Goal: Task Accomplishment & Management: Manage account settings

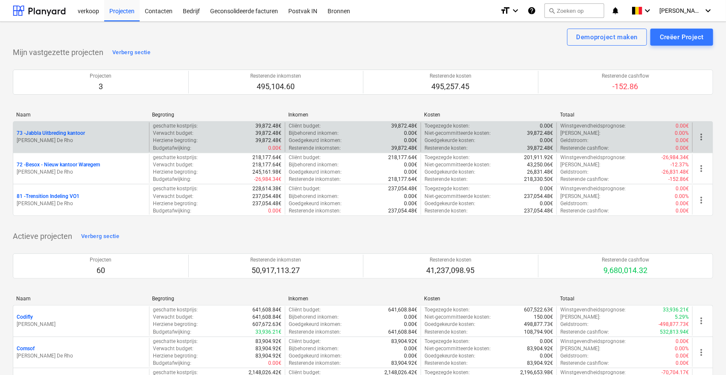
click at [66, 135] on p "73 - Jabbla Uitbreding kantoor" at bounding box center [51, 133] width 68 height 7
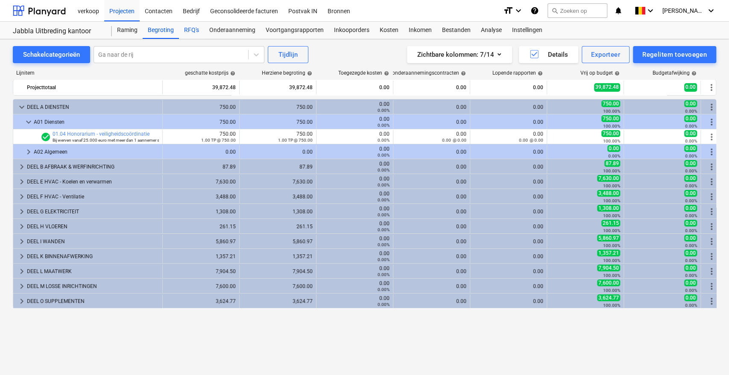
click at [194, 29] on div "RFQ's" at bounding box center [191, 30] width 25 height 17
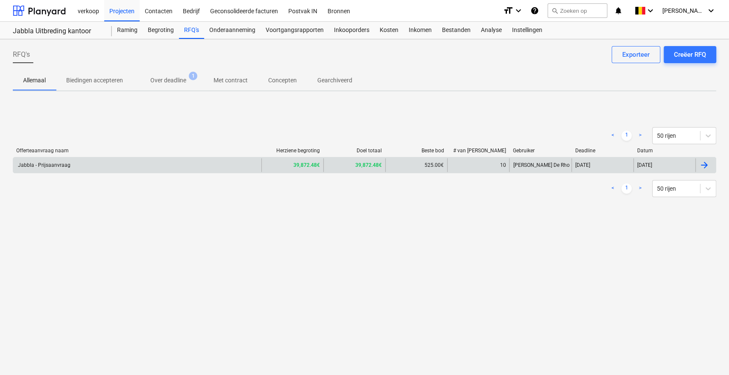
click at [187, 167] on div "Jabbla - Prijsaanvraag" at bounding box center [137, 165] width 248 height 14
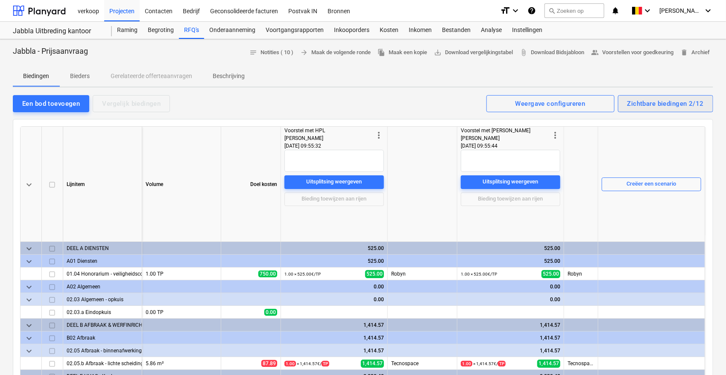
click at [643, 103] on div "Zichtbare biedingen 2/12" at bounding box center [665, 103] width 76 height 11
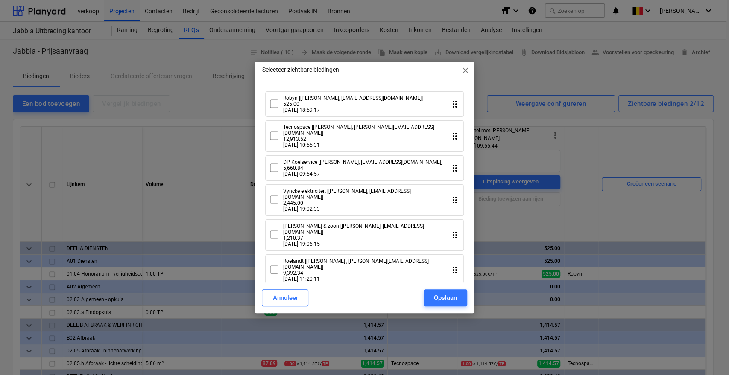
click at [271, 105] on icon at bounding box center [274, 104] width 10 height 10
click at [276, 167] on icon at bounding box center [274, 168] width 10 height 10
click at [273, 195] on icon at bounding box center [274, 200] width 10 height 10
click at [275, 230] on icon at bounding box center [274, 235] width 10 height 10
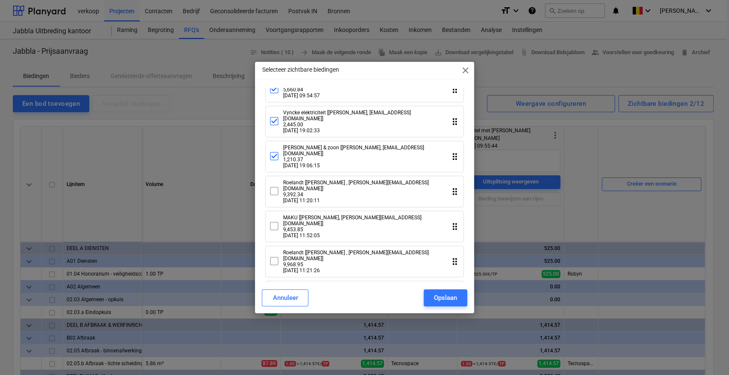
click at [276, 186] on icon at bounding box center [274, 191] width 10 height 10
click at [277, 221] on icon at bounding box center [274, 226] width 10 height 10
click at [277, 256] on icon at bounding box center [274, 261] width 10 height 10
click at [277, 291] on icon at bounding box center [274, 296] width 10 height 10
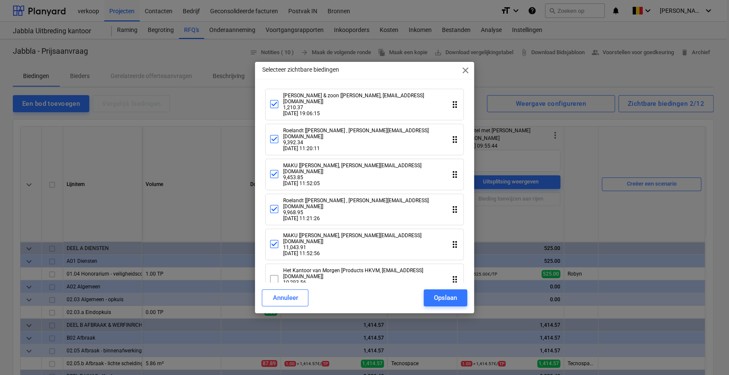
scroll to position [163, 0]
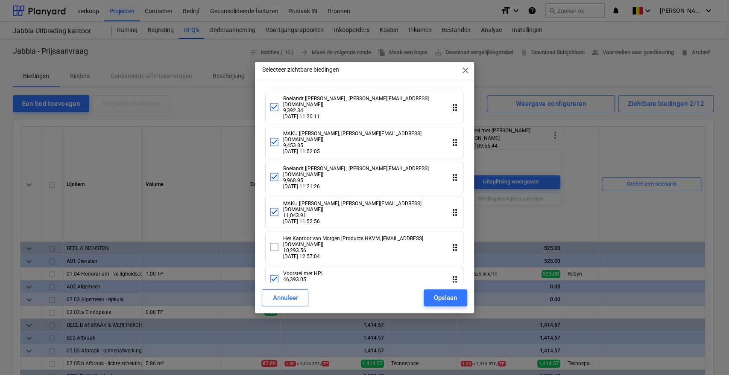
click at [279, 236] on div "Het Kantoor van Morgen [Products HKVM, [EMAIL_ADDRESS][DOMAIN_NAME]] 10,293.56 …" at bounding box center [359, 248] width 180 height 24
click at [275, 274] on icon at bounding box center [274, 279] width 10 height 10
click at [453, 275] on icon "drag_indicator" at bounding box center [455, 280] width 10 height 10
click at [449, 296] on div "Opslaan" at bounding box center [445, 297] width 23 height 11
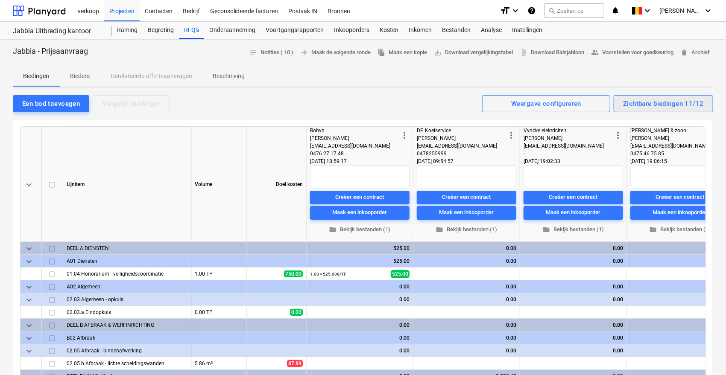
click at [662, 99] on div "Zichtbare biedingen 11/12" at bounding box center [663, 103] width 81 height 11
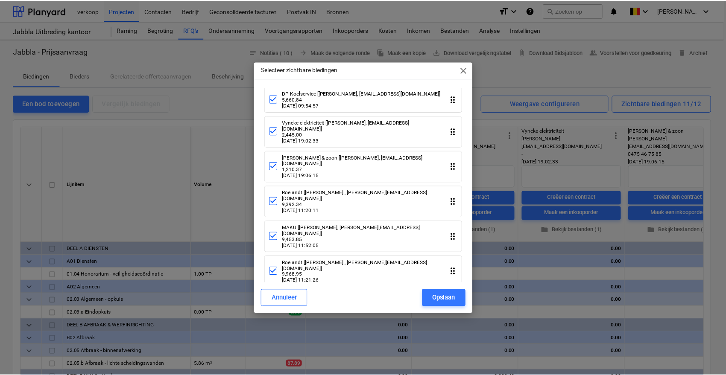
scroll to position [0, 0]
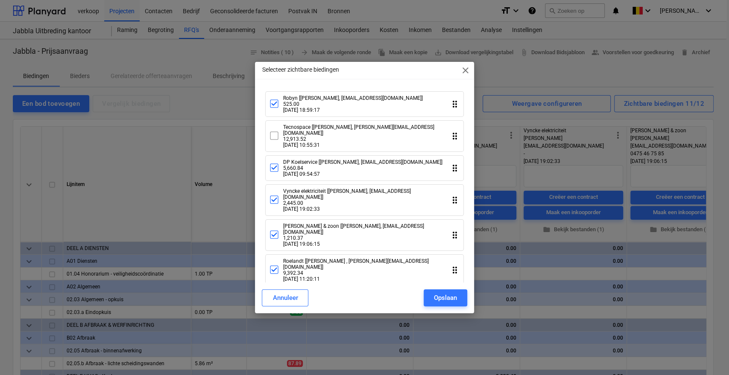
click at [280, 135] on div "Tecnospace [[PERSON_NAME], [PERSON_NAME][EMAIL_ADDRESS][DOMAIN_NAME]] 12,913.52…" at bounding box center [359, 136] width 180 height 24
click at [457, 293] on button "Opslaan" at bounding box center [446, 298] width 44 height 17
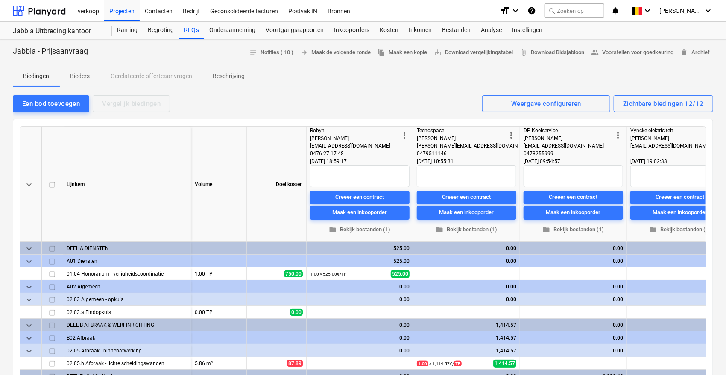
click at [512, 135] on span "more_vert" at bounding box center [511, 135] width 10 height 10
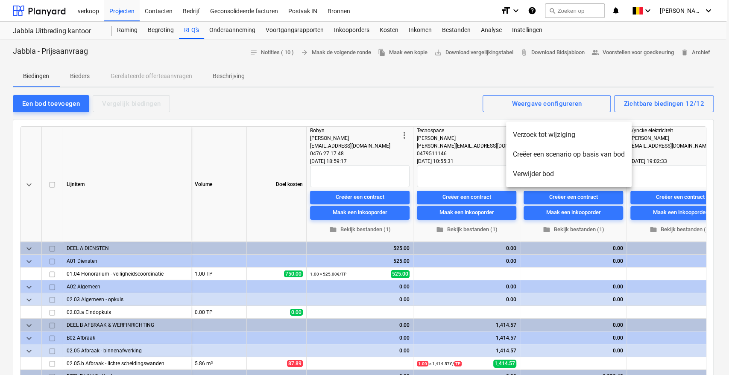
click at [541, 173] on li "Verwijder bod" at bounding box center [569, 174] width 126 height 20
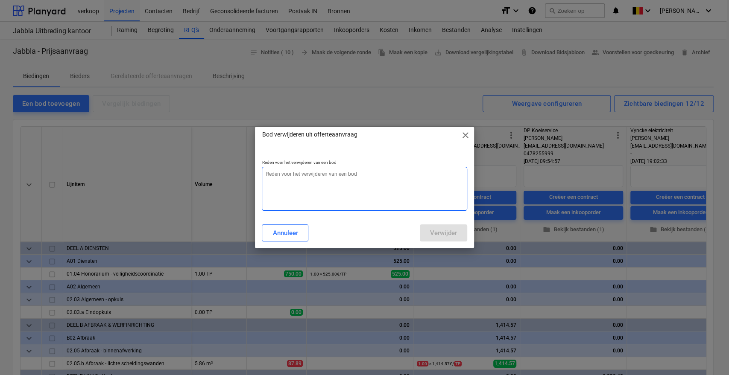
click at [270, 175] on textarea at bounding box center [364, 189] width 205 height 44
type textarea "x"
type textarea "a"
type textarea "x"
type textarea "aa"
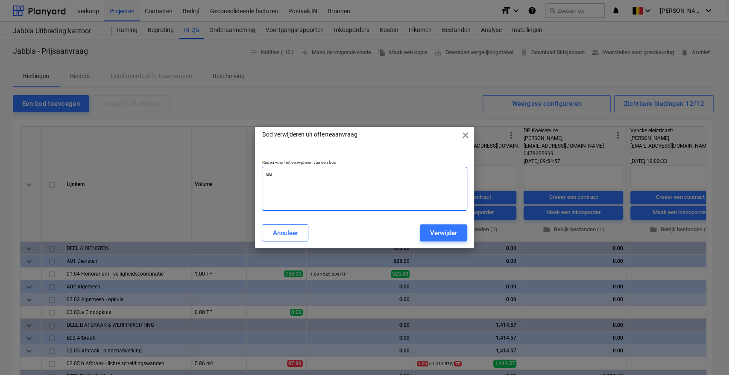
type textarea "x"
type textarea "aan"
type textarea "x"
type textarea "aan"
type textarea "x"
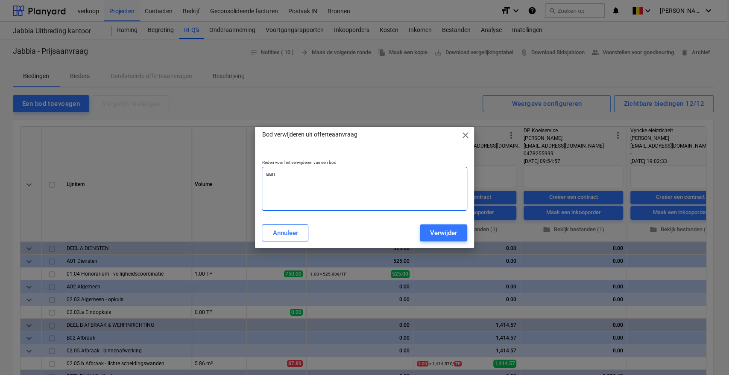
type textarea "aan"
type textarea "x"
type textarea "aanp"
type textarea "x"
type textarea "aanpa"
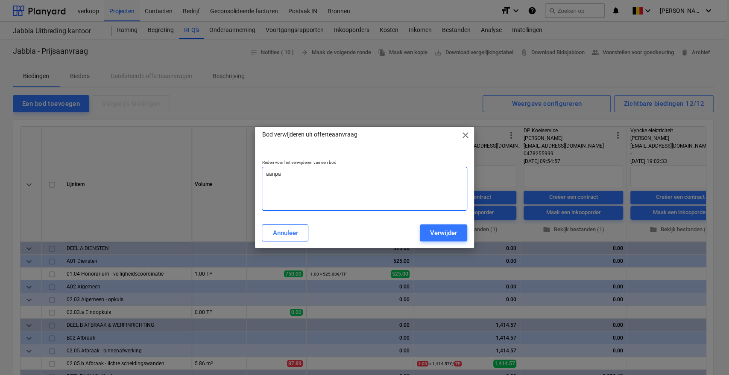
type textarea "x"
type textarea "aanp"
type textarea "x"
type textarea "aan"
type textarea "x"
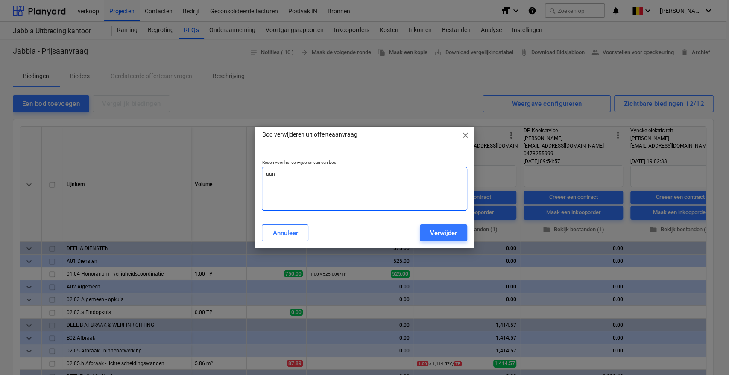
type textarea "aa"
type textarea "x"
type textarea "aan"
type textarea "x"
type textarea "aanp"
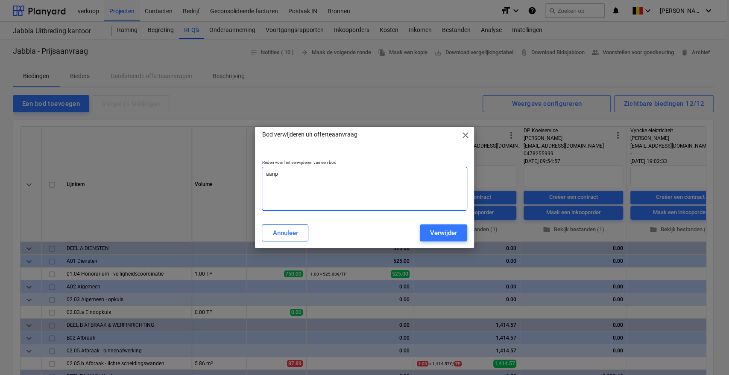
type textarea "x"
type textarea "aanpa"
type textarea "x"
type textarea "aanpas"
type textarea "x"
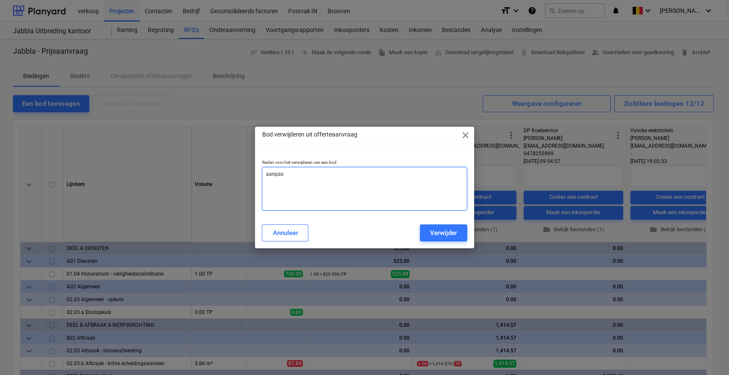
type textarea "aanpass"
type textarea "x"
type textarea "aanpassn"
type textarea "x"
type textarea "aanpassn"
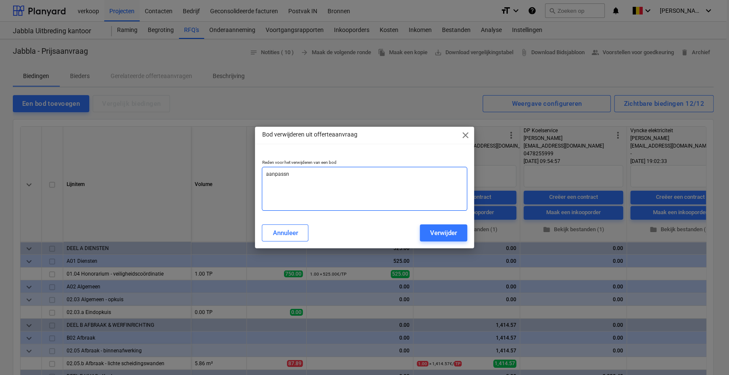
type textarea "x"
type textarea "aanpassn"
type textarea "x"
type textarea "aanpass"
type textarea "x"
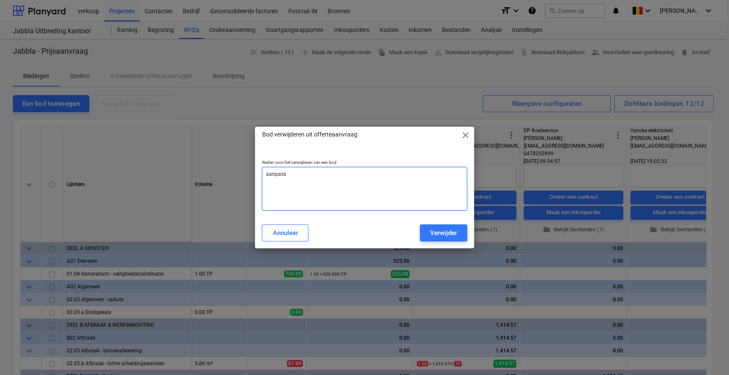
type textarea "aanpas"
type textarea "x"
type textarea "aanpa"
type textarea "x"
type textarea "aanp"
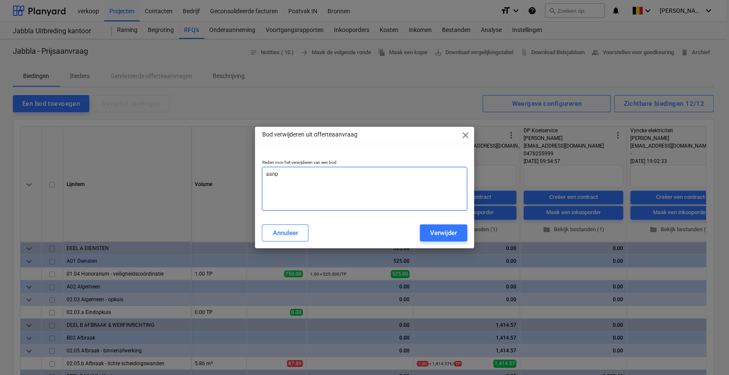
type textarea "x"
type textarea "aan"
type textarea "x"
type textarea "aa"
type textarea "x"
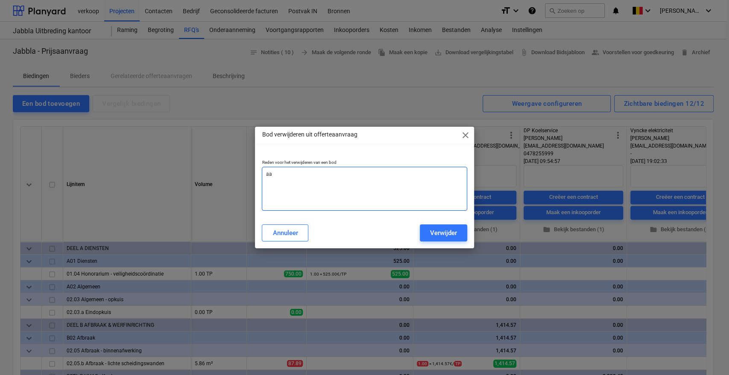
type textarea "a"
type textarea "x"
type textarea "W"
type textarea "x"
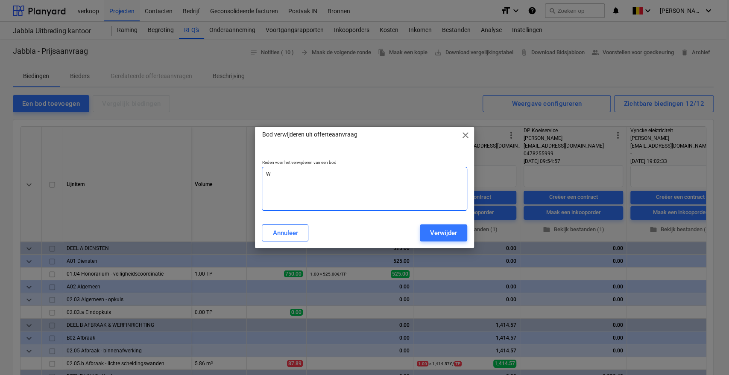
type textarea "Wi"
type textarea "x"
type textarea "Wij"
type textarea "x"
type textarea "Wijz"
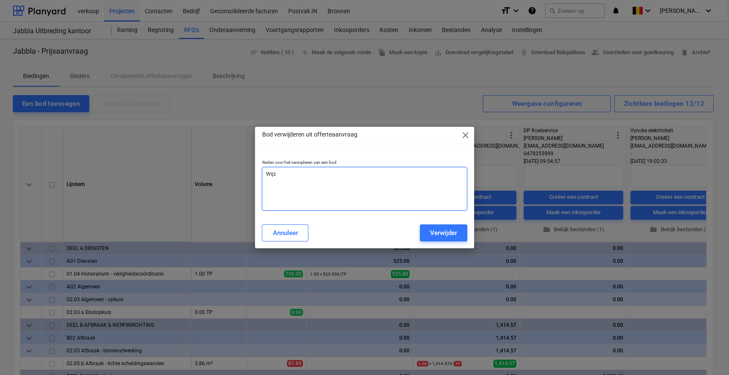
type textarea "x"
type textarea "Wijzi"
type textarea "x"
type textarea "Wijzig"
type textarea "x"
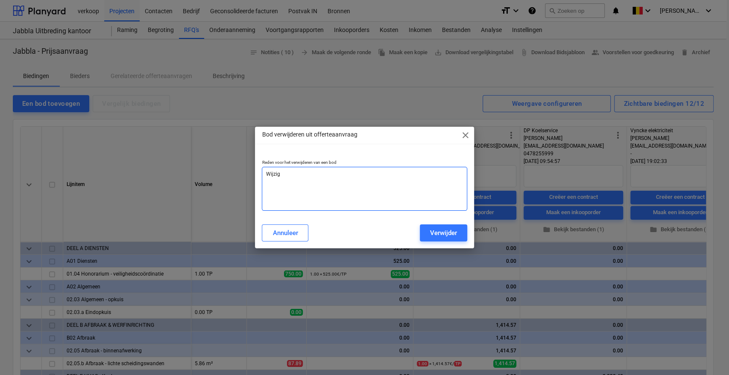
type textarea "Wijzigi"
type textarea "x"
type textarea "Wijzigin"
type textarea "x"
type textarea "Wijziging"
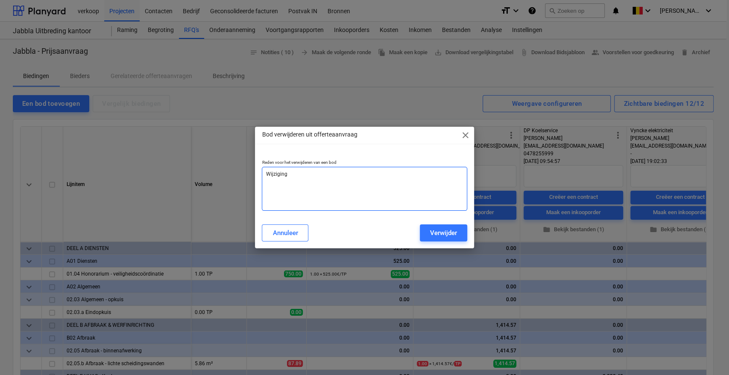
type textarea "x"
type textarea "Wijziging"
type textarea "x"
type textarea "Wijziging p"
type textarea "x"
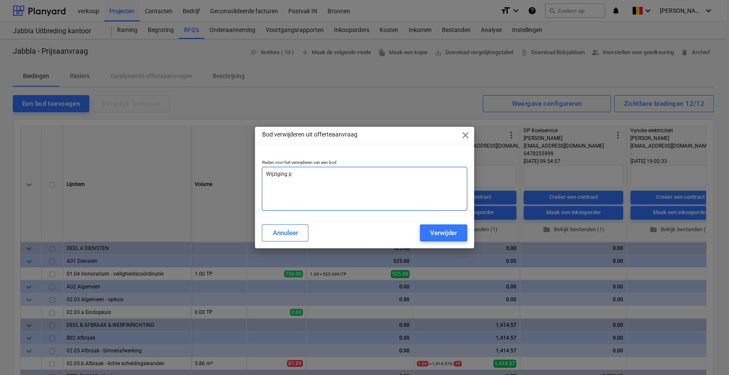
type textarea "Wijziging pr"
type textarea "x"
type textarea "Wijziging pri"
type textarea "x"
type textarea "Wijziging prij"
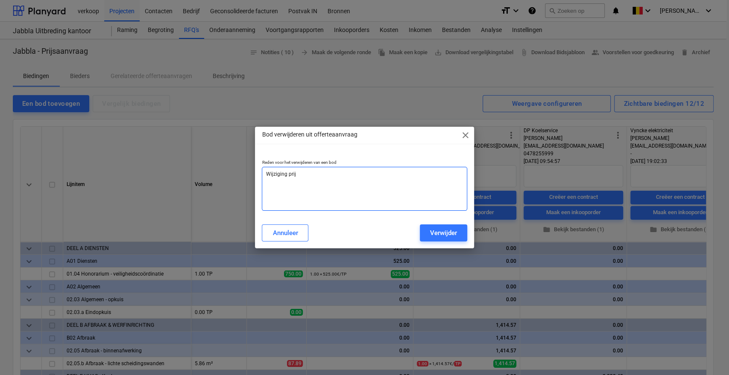
type textarea "x"
type textarea "Wijziging prijs"
type textarea "x"
type textarea "Wijziging prijs"
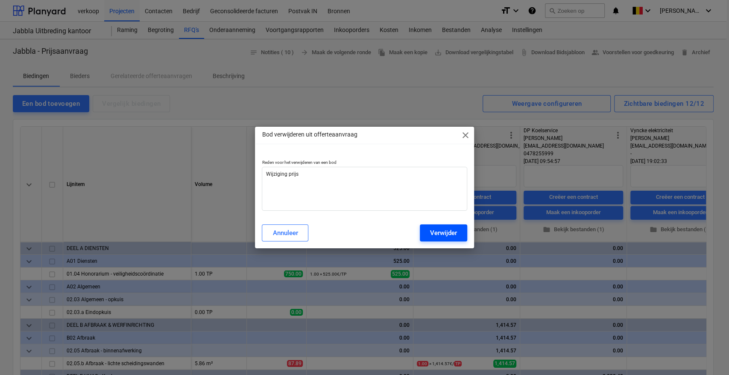
click at [431, 240] on button "Verwijder" at bounding box center [443, 233] width 47 height 17
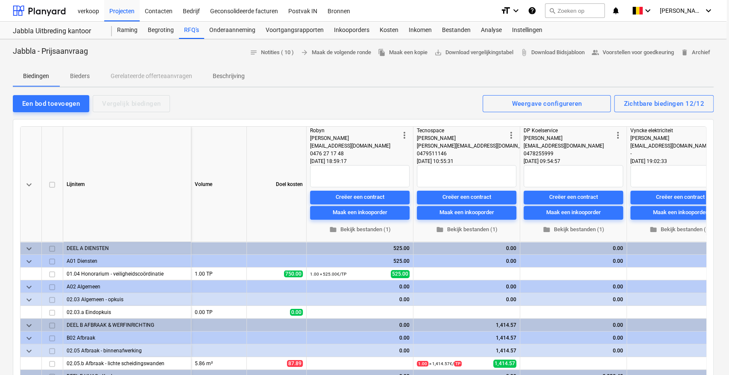
type textarea "x"
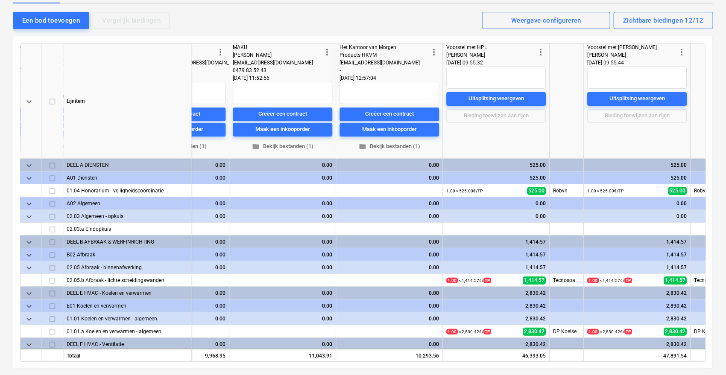
scroll to position [0, 933]
click at [535, 50] on span "more_vert" at bounding box center [539, 52] width 10 height 10
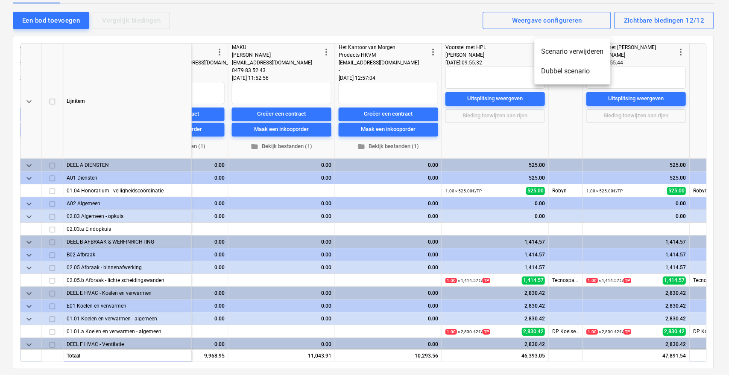
click at [555, 51] on li "Scenario verwijderen" at bounding box center [572, 52] width 76 height 20
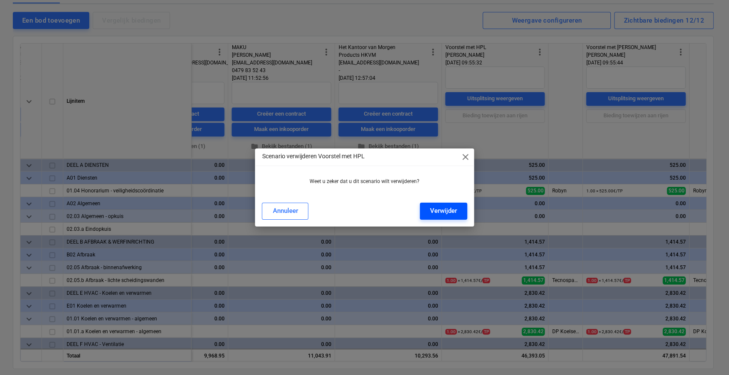
click at [444, 208] on div "Verwijder" at bounding box center [443, 210] width 27 height 11
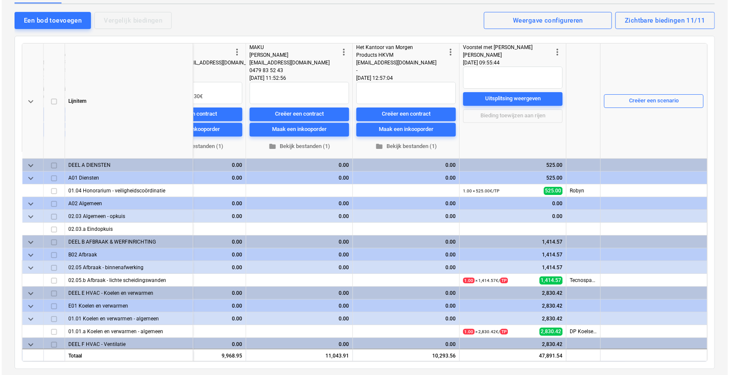
scroll to position [0, 918]
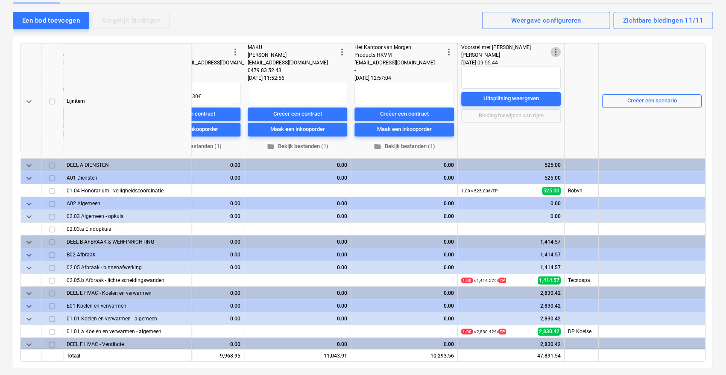
click at [554, 50] on span "more_vert" at bounding box center [555, 52] width 10 height 10
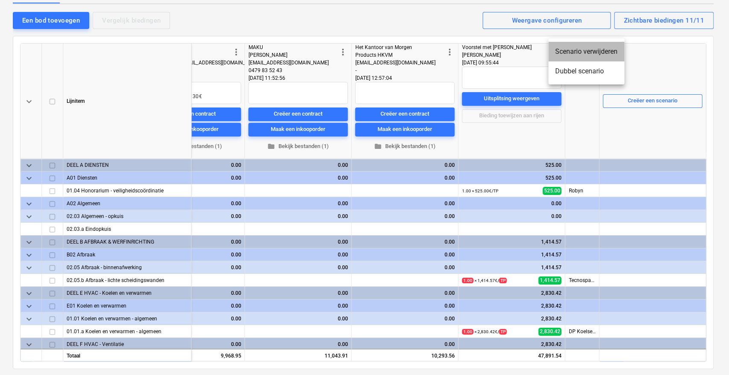
click at [556, 48] on li "Scenario verwijderen" at bounding box center [586, 52] width 76 height 20
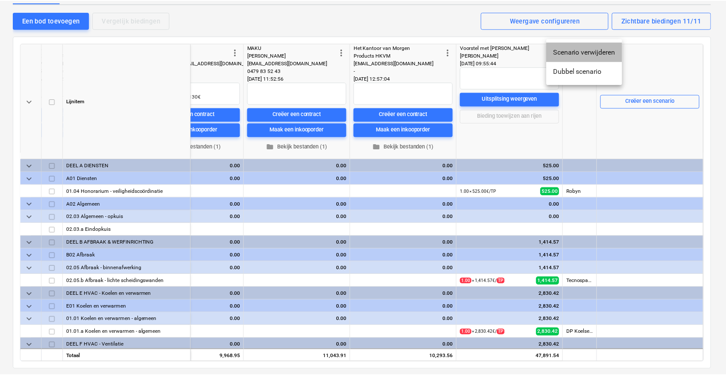
scroll to position [0, 915]
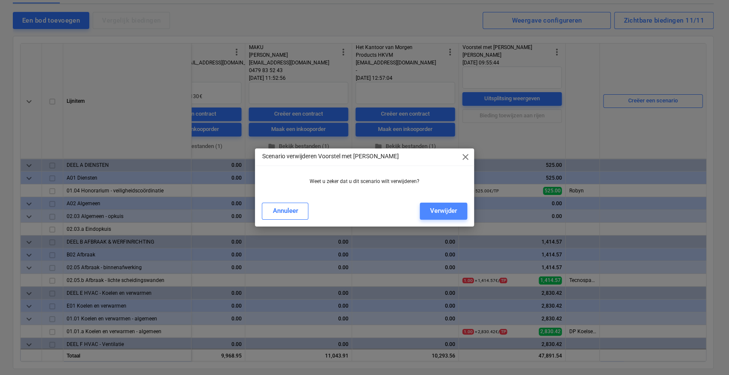
click at [432, 213] on div "Verwijder" at bounding box center [443, 210] width 27 height 11
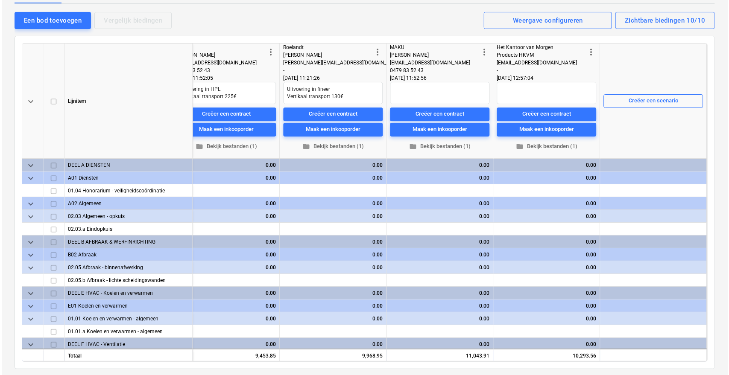
scroll to position [0, 778]
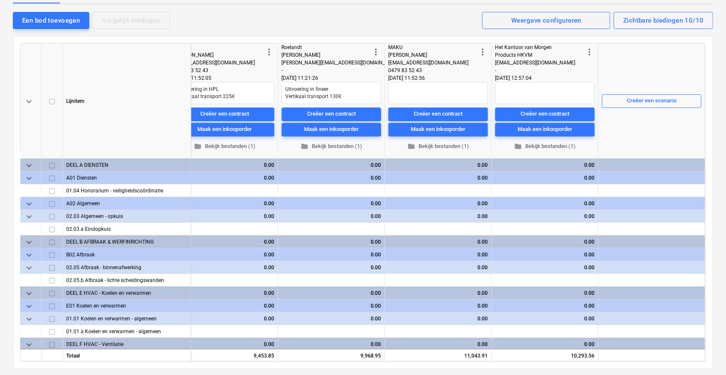
click at [589, 52] on span "more_vert" at bounding box center [590, 52] width 10 height 10
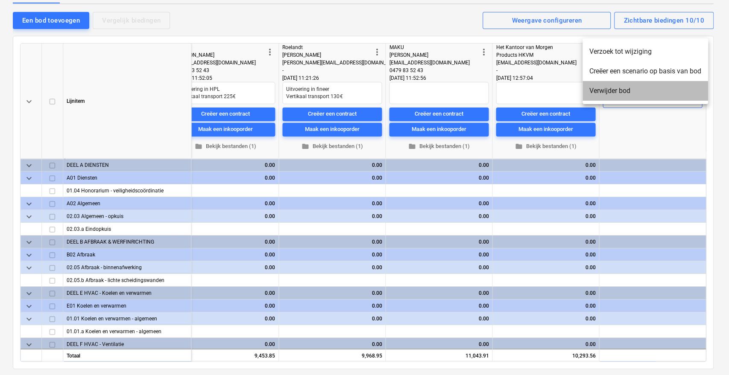
click at [607, 93] on li "Verwijder bod" at bounding box center [645, 91] width 126 height 20
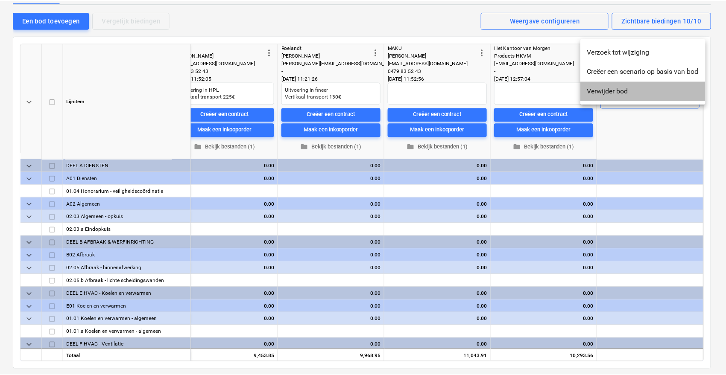
scroll to position [0, 775]
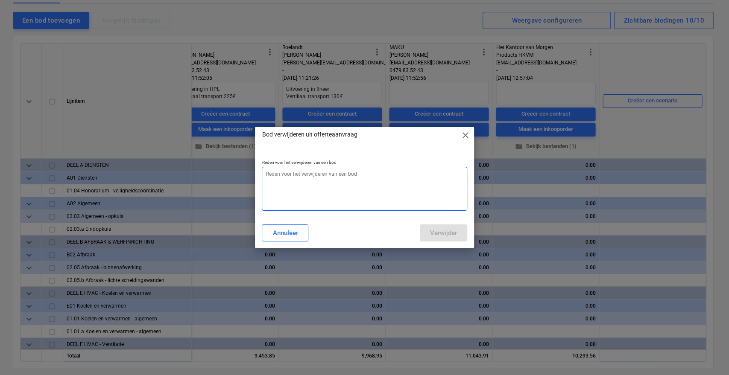
click at [315, 192] on textarea at bounding box center [364, 189] width 205 height 44
type textarea "aanpassing prijs"
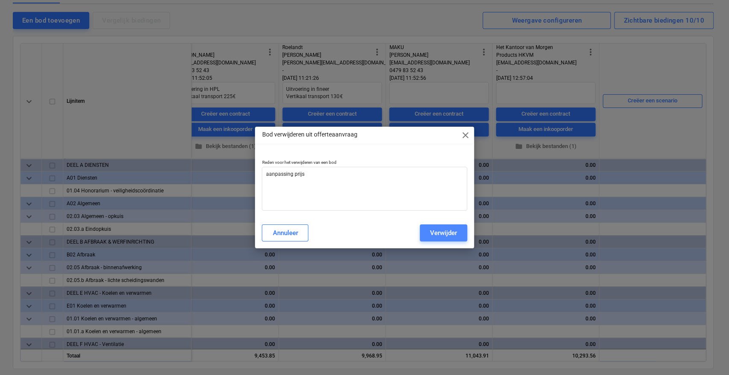
click at [443, 233] on div "Verwijder" at bounding box center [443, 233] width 27 height 11
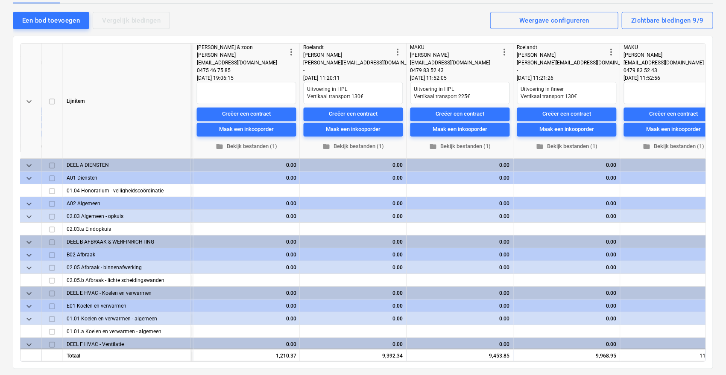
scroll to position [0, 540]
click at [609, 50] on span "more_vert" at bounding box center [612, 52] width 10 height 10
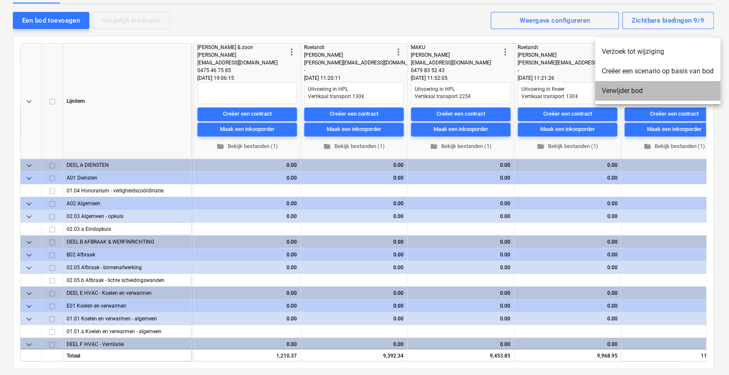
click at [612, 91] on li "Verwijder bod" at bounding box center [658, 91] width 126 height 20
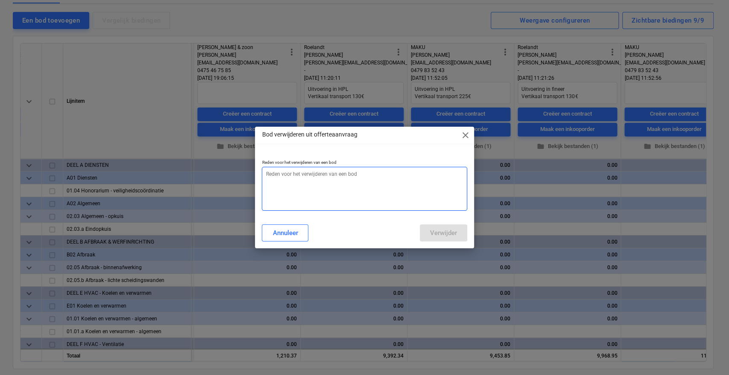
click at [311, 180] on textarea at bounding box center [364, 189] width 205 height 44
type textarea "aanpassing prijs"
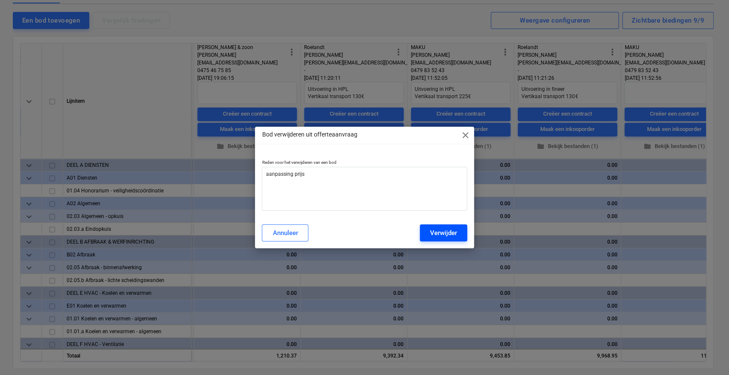
click at [445, 231] on div "Verwijder" at bounding box center [443, 233] width 27 height 11
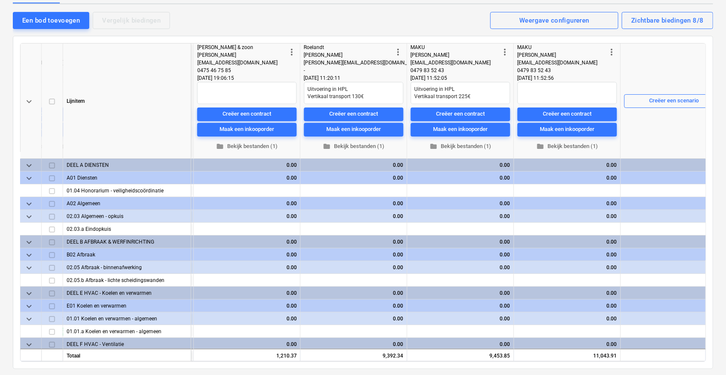
drag, startPoint x: 469, startPoint y: 361, endPoint x: 438, endPoint y: 360, distance: 31.6
click at [438, 360] on div "keyboard_arrow_down Lijnitem more_vert DP Koelservice Stijn Derous [EMAIL_ADDRE…" at bounding box center [363, 202] width 700 height 333
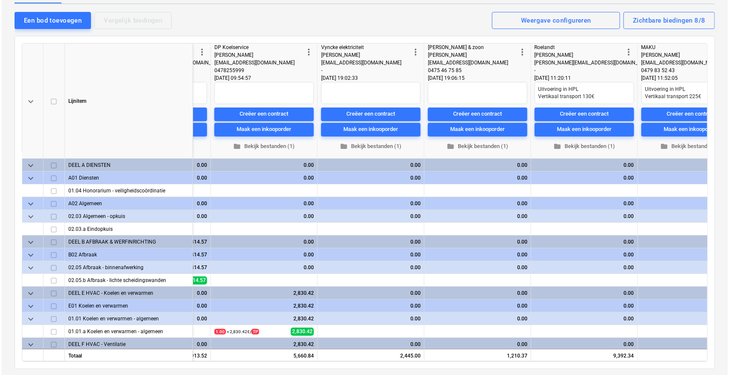
scroll to position [0, 564]
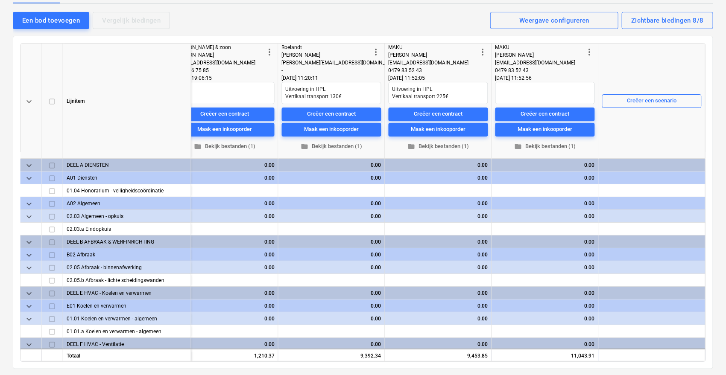
click at [588, 50] on span "more_vert" at bounding box center [590, 52] width 10 height 10
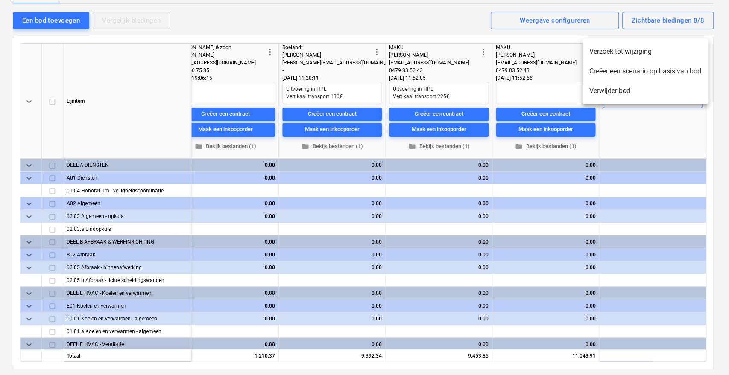
click at [614, 89] on li "Verwijder bod" at bounding box center [645, 91] width 126 height 20
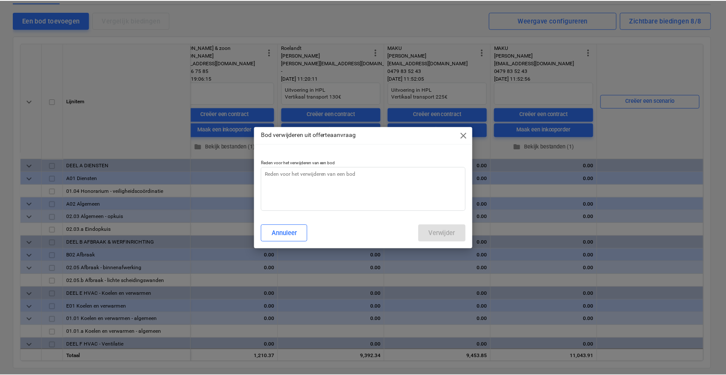
scroll to position [0, 561]
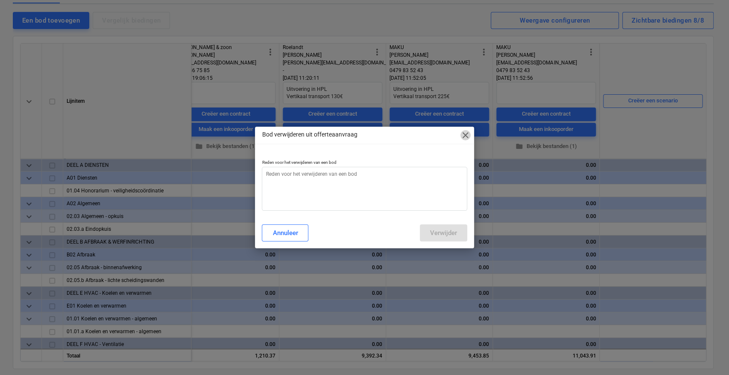
click at [469, 136] on span "close" at bounding box center [465, 135] width 10 height 10
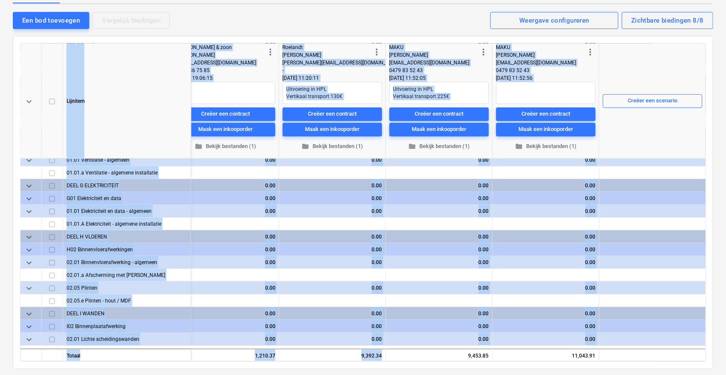
drag, startPoint x: 400, startPoint y: 358, endPoint x: 366, endPoint y: 361, distance: 33.4
click at [366, 361] on div "keyboard_arrow_down Lijnitem more_vert Vyncke elektriciteit [PERSON_NAME] [EMAI…" at bounding box center [363, 202] width 686 height 319
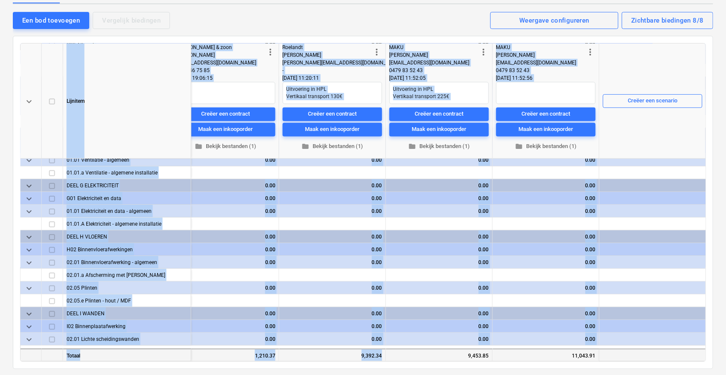
scroll to position [241, 561]
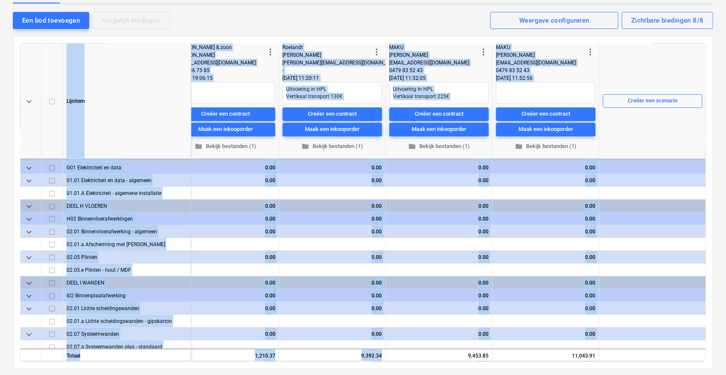
click at [667, 57] on div "Creëer een scenario" at bounding box center [652, 101] width 99 height 115
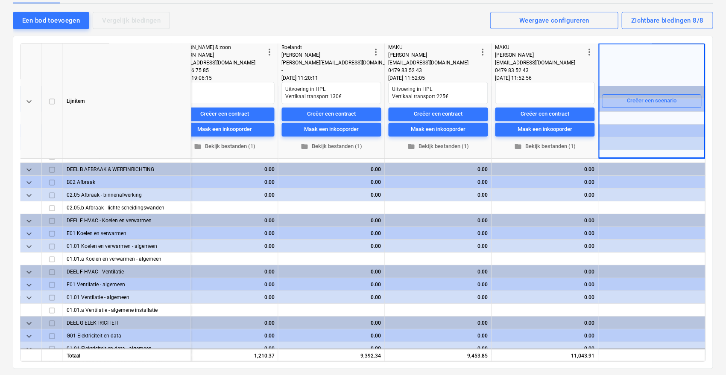
scroll to position [0, 564]
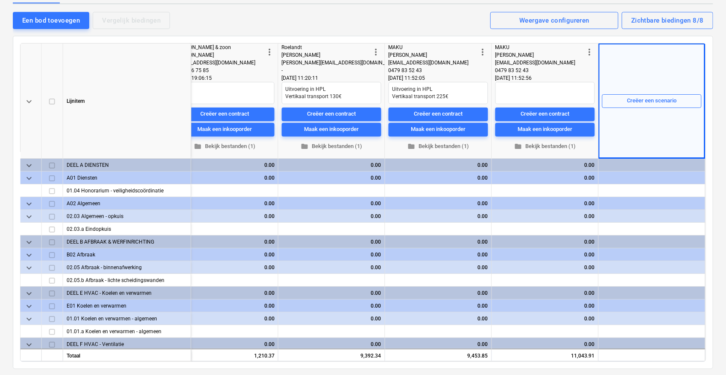
click at [689, 44] on div "Creëer een scenario" at bounding box center [651, 101] width 99 height 115
click at [476, 358] on div "9,453.85" at bounding box center [438, 355] width 107 height 13
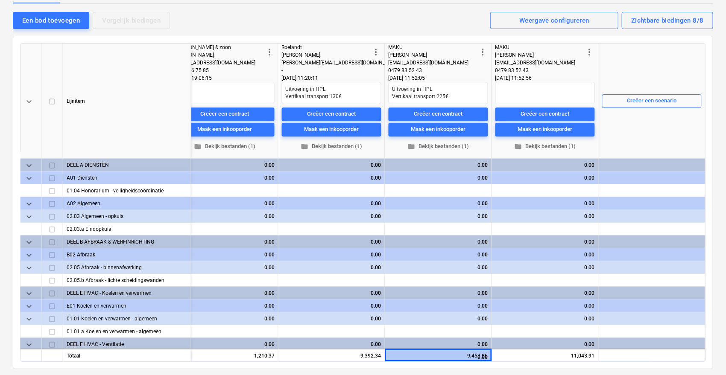
click at [570, 47] on div "MAKU" at bounding box center [539, 48] width 89 height 8
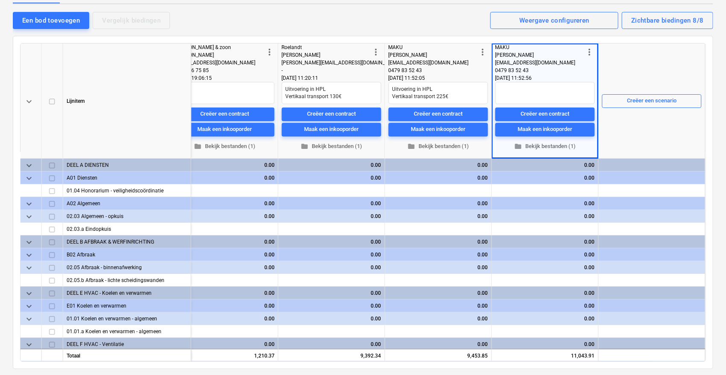
click at [608, 53] on div "Creëer een scenario" at bounding box center [651, 101] width 99 height 115
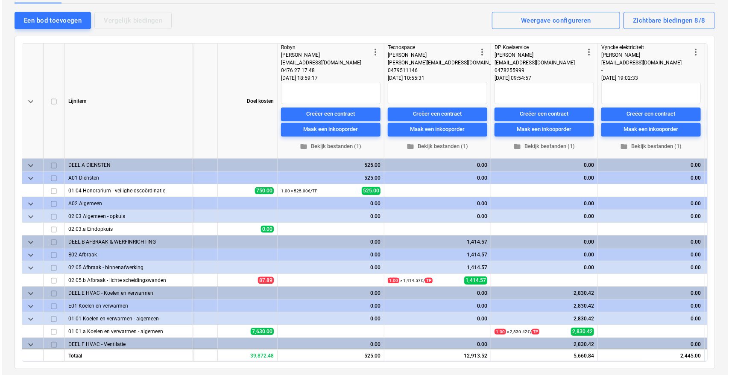
scroll to position [0, 29]
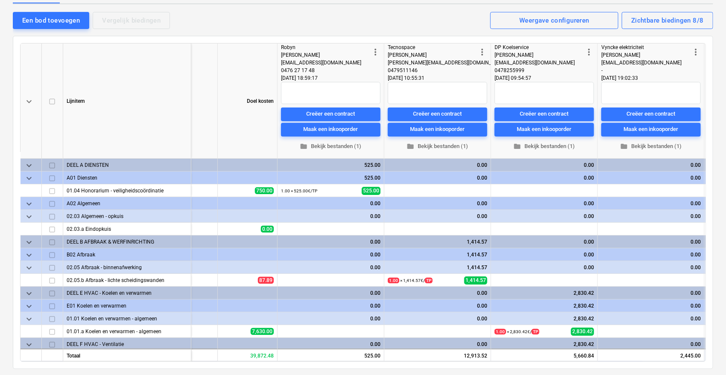
click at [482, 51] on span "more_vert" at bounding box center [482, 52] width 10 height 10
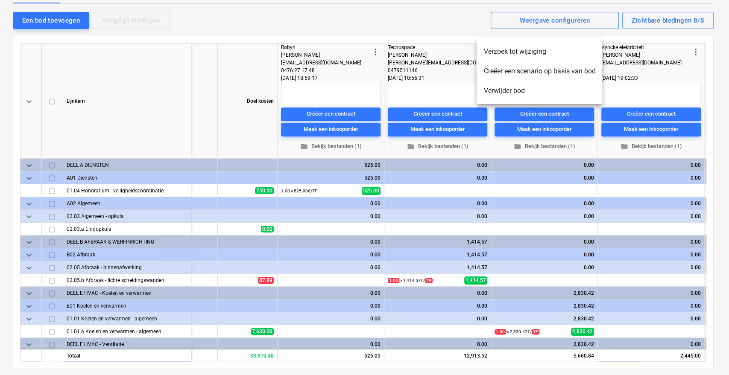
click at [503, 88] on li "Verwijder bod" at bounding box center [540, 91] width 126 height 20
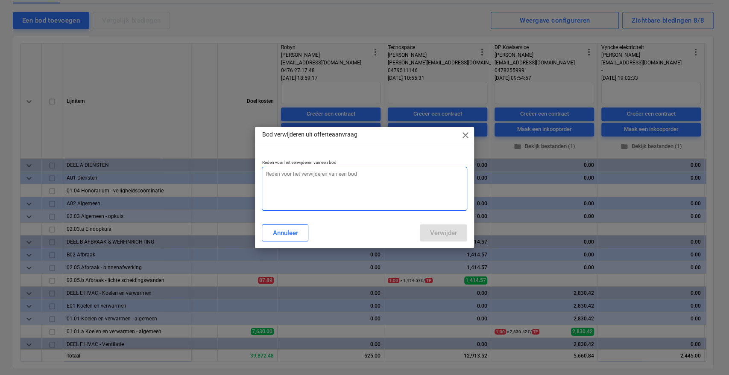
click at [386, 176] on textarea at bounding box center [364, 189] width 205 height 44
type textarea "aanpassing prijs"
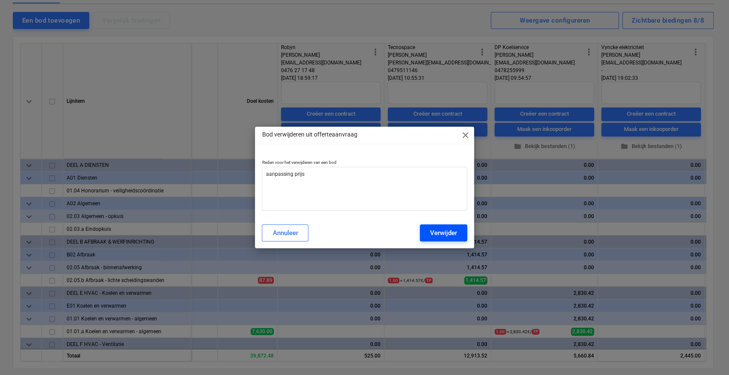
click at [434, 235] on div "Verwijder" at bounding box center [443, 233] width 27 height 11
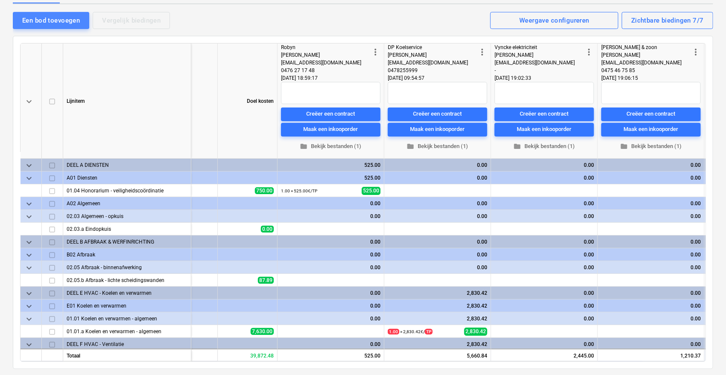
click at [70, 19] on div "Een bod toevoegen" at bounding box center [51, 20] width 58 height 11
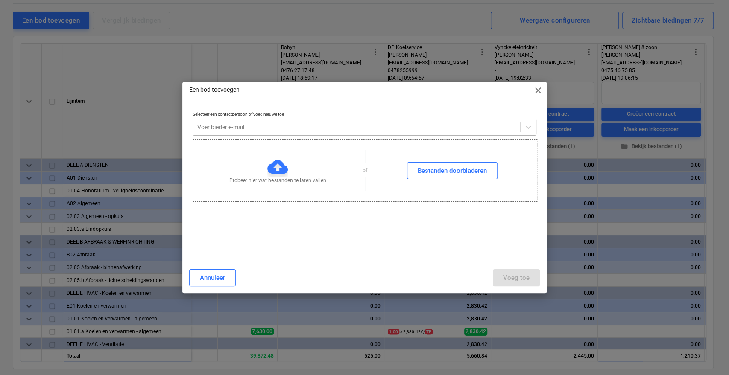
click at [242, 127] on div at bounding box center [356, 127] width 319 height 9
type input "[PERSON_NAME]"
click at [229, 292] on div "[PERSON_NAME][EMAIL_ADDRESS][DOMAIN_NAME] [[PERSON_NAME] @ Tecnospace]" at bounding box center [363, 295] width 726 height 7
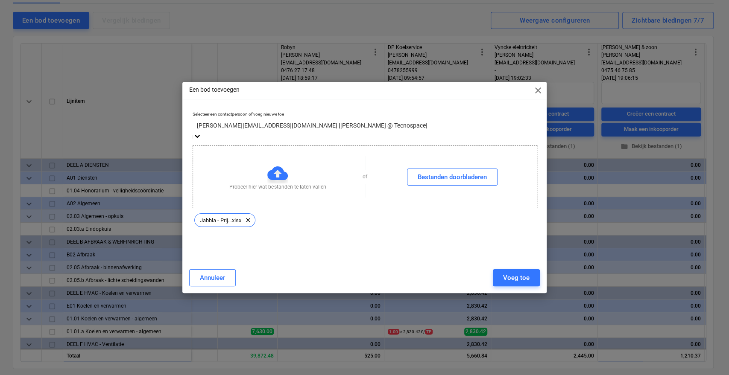
click at [496, 278] on button "Voeg toe" at bounding box center [516, 277] width 47 height 17
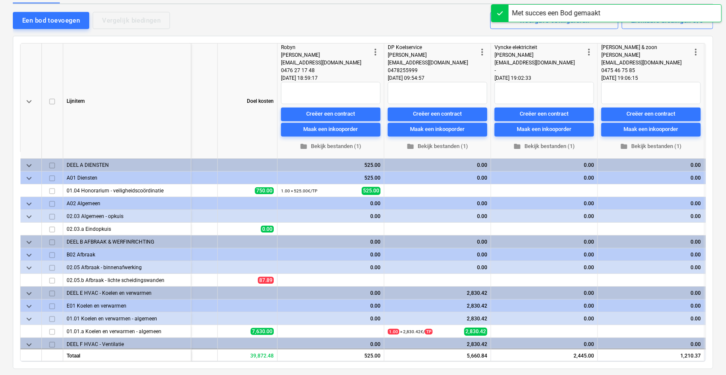
click at [419, 16] on div "Een bod toevoegen Vergelijk biedingen Zichtbare biedingen 8/8 Weergave configur…" at bounding box center [363, 20] width 700 height 18
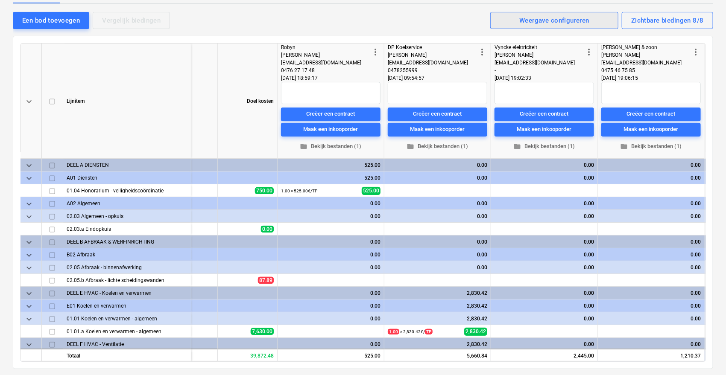
click at [597, 22] on span "Weergave configureren" at bounding box center [554, 20] width 109 height 11
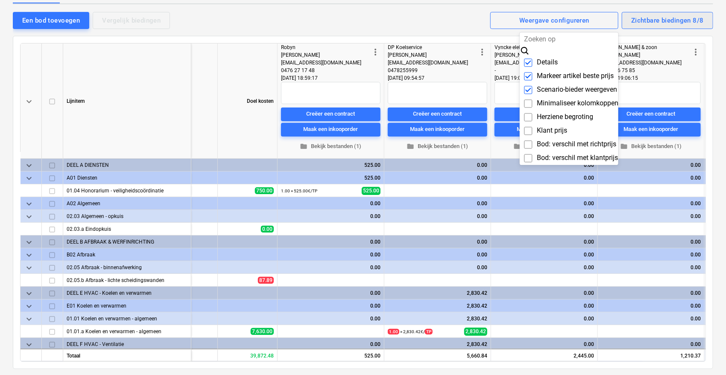
click at [646, 18] on div at bounding box center [363, 187] width 726 height 375
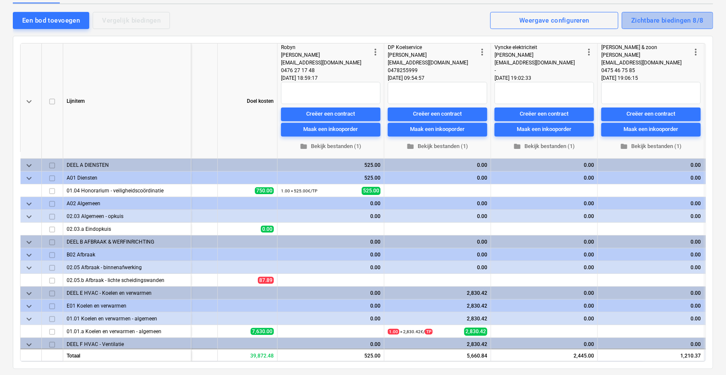
click at [646, 18] on div "Zichtbare biedingen 8/8" at bounding box center [667, 20] width 73 height 11
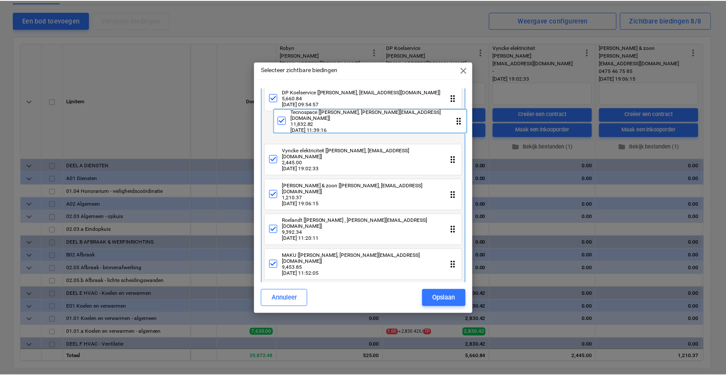
scroll to position [0, 0]
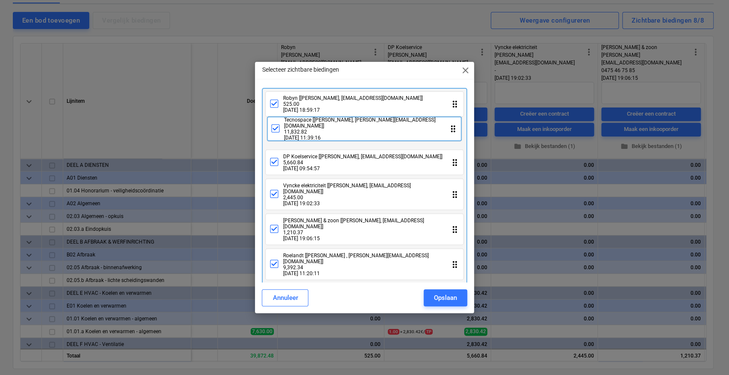
drag, startPoint x: 444, startPoint y: 266, endPoint x: 445, endPoint y: 128, distance: 138.4
click at [445, 128] on div "Robyn [[PERSON_NAME], [EMAIL_ADDRESS][DOMAIN_NAME]] 525.00 [DATE] 18:59:17 drag…" at bounding box center [364, 222] width 205 height 269
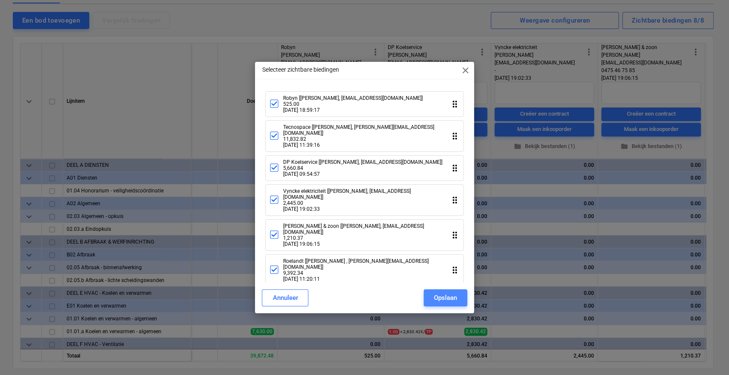
click at [448, 296] on div "Opslaan" at bounding box center [445, 297] width 23 height 11
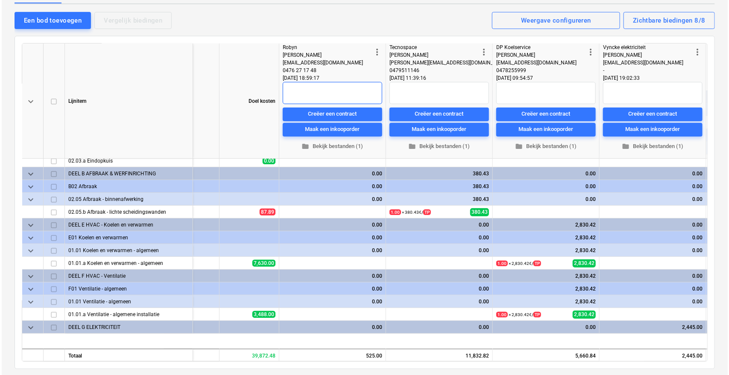
scroll to position [0, 29]
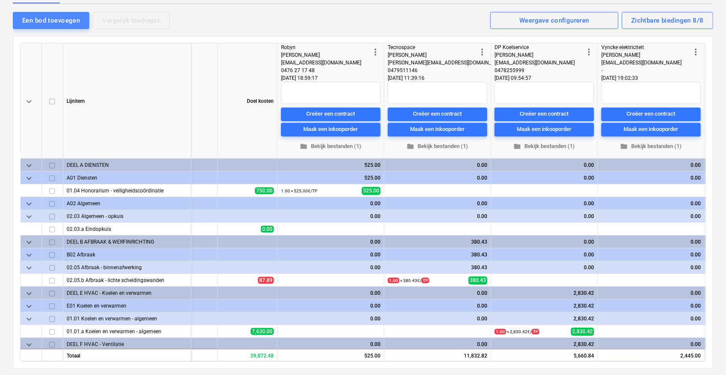
click at [21, 23] on button "Een bod toevoegen" at bounding box center [51, 20] width 76 height 17
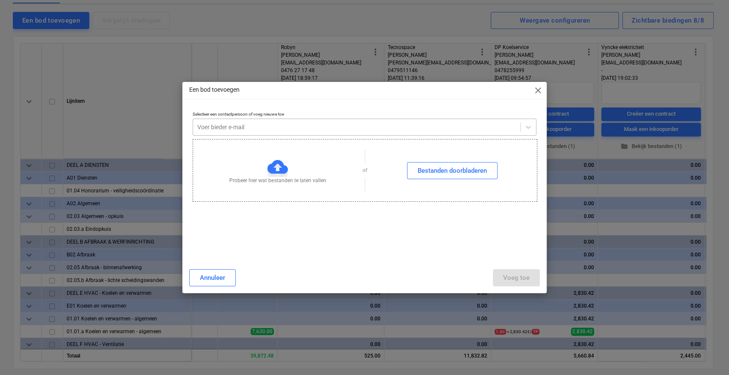
click at [230, 123] on div at bounding box center [356, 127] width 319 height 9
type input "[PERSON_NAME]"
click at [245, 306] on div "[PERSON_NAME][EMAIL_ADDRESS][DOMAIN_NAME] [[PERSON_NAME]]" at bounding box center [363, 309] width 726 height 7
click at [247, 179] on p "Probeer hier wat bestanden te laten vallen" at bounding box center [277, 180] width 97 height 7
click at [515, 281] on div "Voeg toe" at bounding box center [516, 277] width 26 height 11
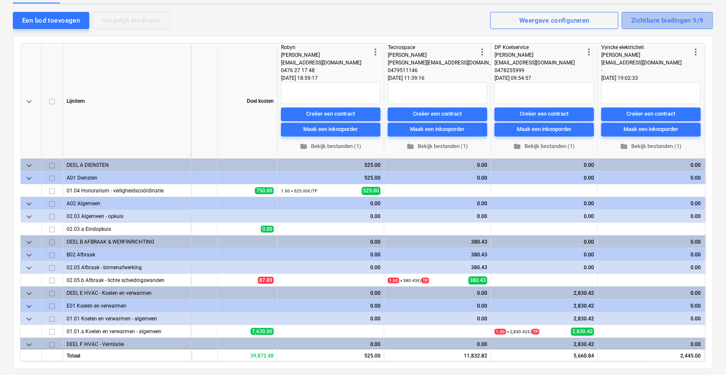
click at [681, 22] on div "Zichtbare biedingen 9/9" at bounding box center [667, 20] width 73 height 11
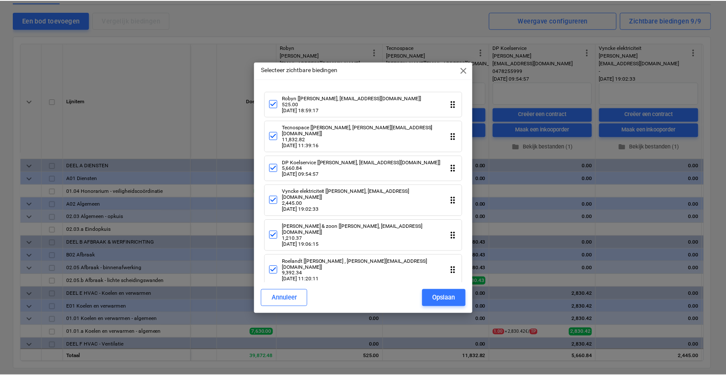
scroll to position [75, 0]
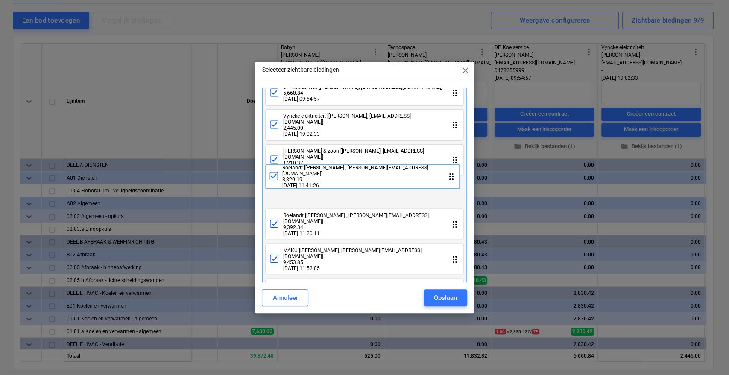
drag, startPoint x: 371, startPoint y: 266, endPoint x: 371, endPoint y: 177, distance: 88.8
click at [371, 177] on div "Robyn [[PERSON_NAME], [EMAIL_ADDRESS][DOMAIN_NAME]] 525.00 [DATE] 18:59:17 drag…" at bounding box center [364, 165] width 205 height 304
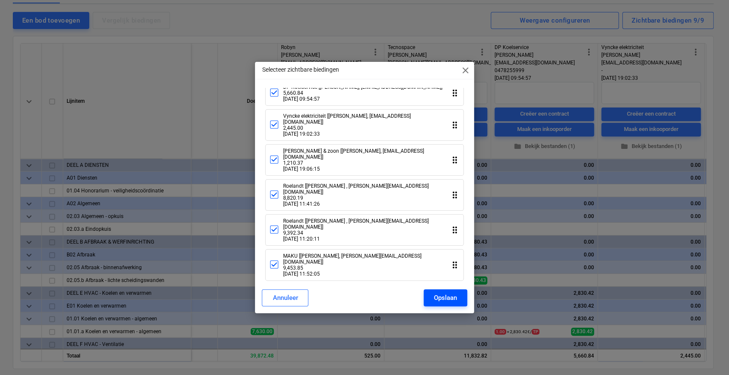
click at [431, 298] on button "Opslaan" at bounding box center [446, 298] width 44 height 17
